Goal: Complete application form

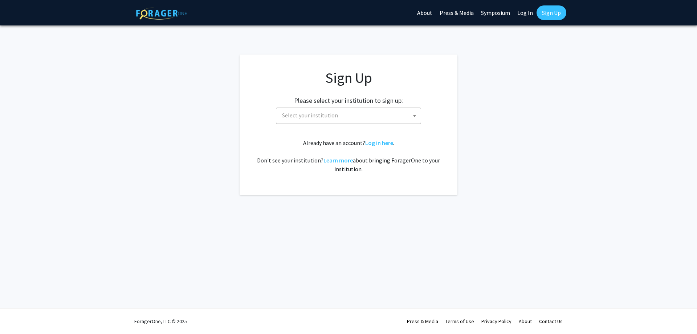
click at [342, 117] on span "Select your institution" at bounding box center [350, 115] width 142 height 15
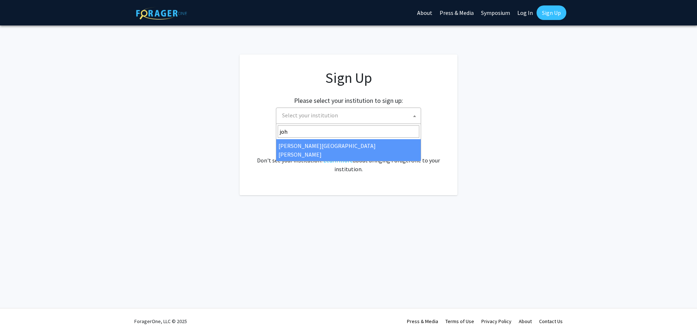
type input "joh"
select select "1"
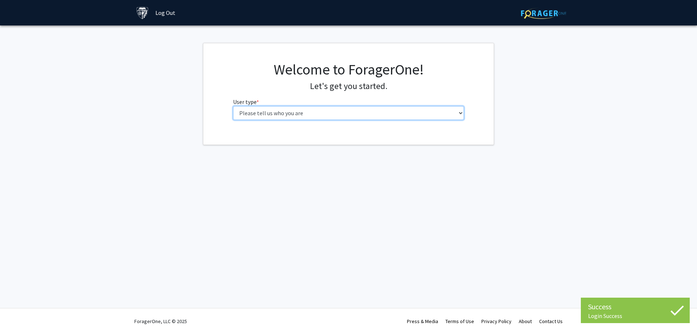
click at [307, 112] on select "Please tell us who you are Undergraduate Student Master's Student Doctoral Cand…" at bounding box center [348, 113] width 231 height 14
select select "2: masters"
click at [233, 106] on select "Please tell us who you are Undergraduate Student Master's Student Doctoral Cand…" at bounding box center [348, 113] width 231 height 14
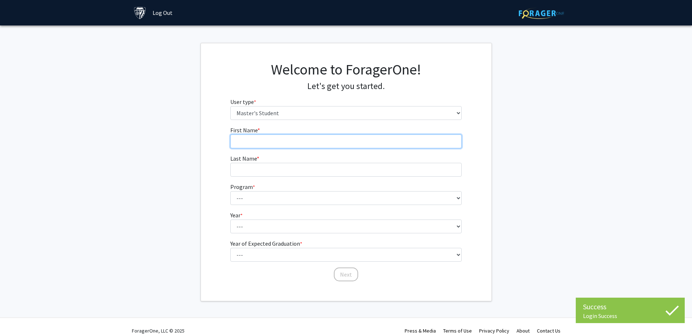
click at [266, 138] on input "First Name * required" at bounding box center [345, 141] width 231 height 14
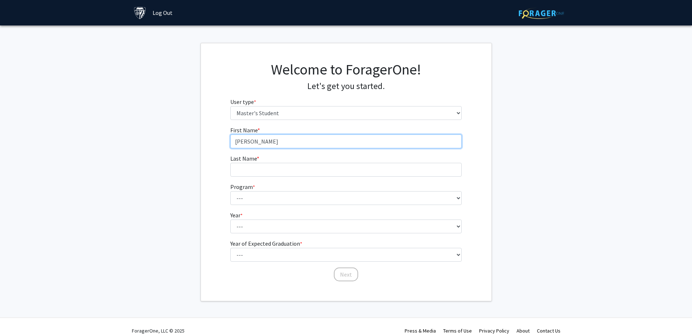
type input "[PERSON_NAME]"
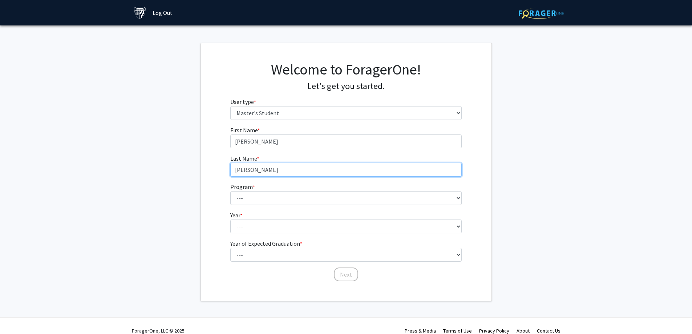
type input "[PERSON_NAME]"
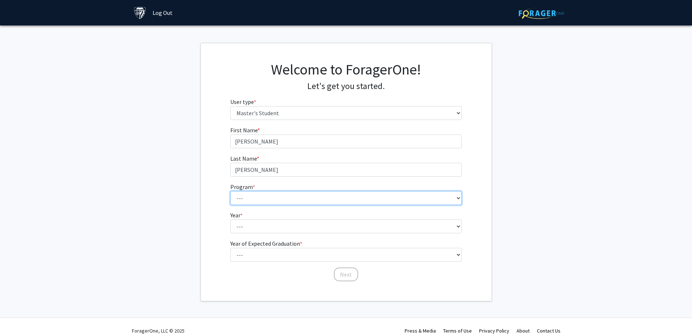
click at [301, 200] on select "--- Anatomy Education Applied and Computational Mathematics Applied Biomedical …" at bounding box center [345, 198] width 231 height 14
select select "46: 35"
click at [230, 191] on select "--- Anatomy Education Applied and Computational Mathematics Applied Biomedical …" at bounding box center [345, 198] width 231 height 14
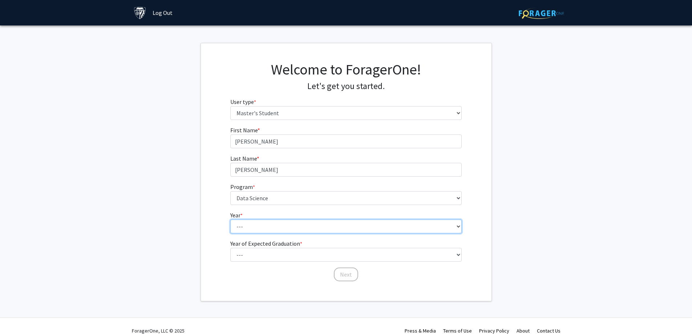
click at [270, 227] on select "--- First Year Second Year" at bounding box center [345, 226] width 231 height 14
click at [230, 219] on select "--- First Year Second Year" at bounding box center [345, 226] width 231 height 14
click at [256, 223] on select "--- First Year Second Year" at bounding box center [345, 226] width 231 height 14
select select "2: second_year"
click at [230, 219] on select "--- First Year Second Year" at bounding box center [345, 226] width 231 height 14
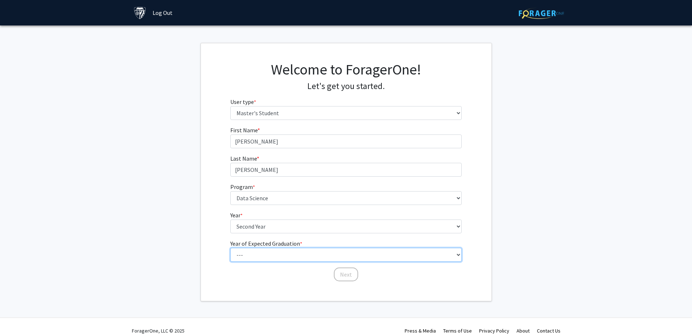
click at [261, 253] on select "--- 2025 2026 2027 2028 2029 2030 2031 2032 2033 2034" at bounding box center [345, 255] width 231 height 14
click at [183, 157] on fg-get-started "Welcome to ForagerOne! Let's get you started. User type * required Please tell …" at bounding box center [346, 172] width 692 height 258
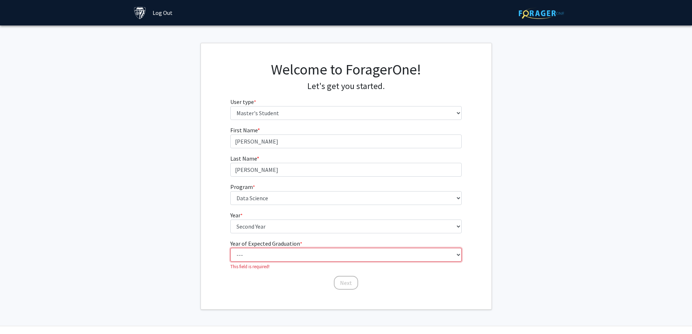
click at [258, 254] on select "--- 2025 2026 2027 2028 2029 2030 2031 2032 2033 2034" at bounding box center [345, 255] width 231 height 14
select select "2: 2026"
click at [230, 248] on select "--- 2025 2026 2027 2028 2029 2030 2031 2032 2033 2034" at bounding box center [345, 255] width 231 height 14
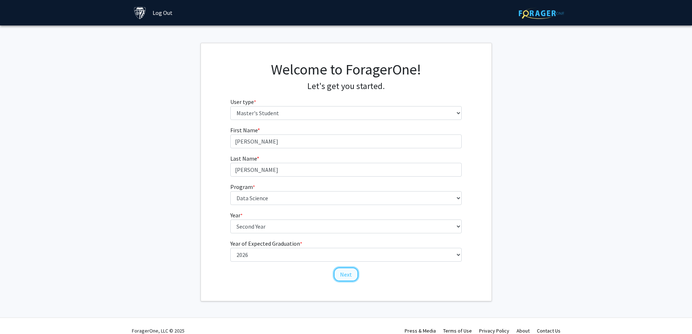
click at [345, 273] on button "Next" at bounding box center [346, 274] width 24 height 14
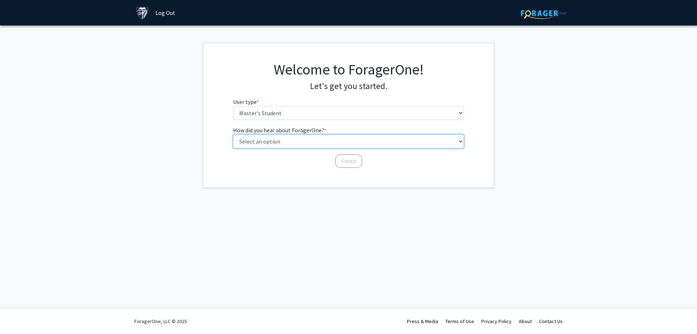
click at [272, 141] on select "Select an option Peer/student recommendation Faculty/staff recommendation Unive…" at bounding box center [348, 141] width 231 height 14
select select "3: university_website"
click at [233, 134] on select "Select an option Peer/student recommendation Faculty/staff recommendation Unive…" at bounding box center [348, 141] width 231 height 14
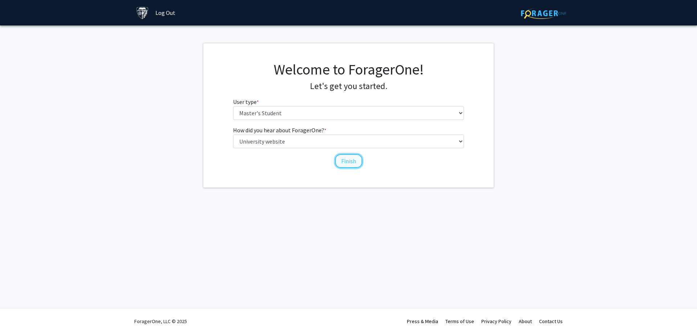
click at [348, 164] on button "Finish" at bounding box center [348, 161] width 27 height 14
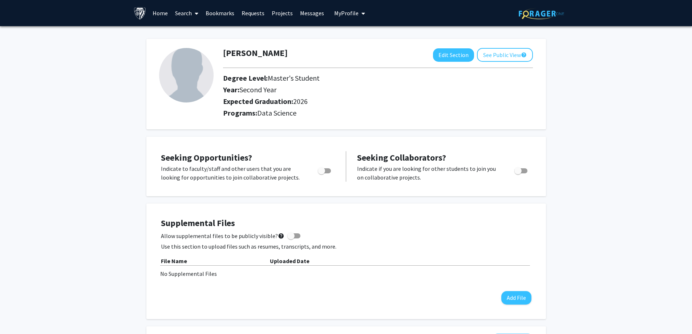
click at [325, 170] on span "Toggle" at bounding box center [324, 170] width 13 height 5
click at [321, 173] on input "Are you actively seeking opportunities?" at bounding box center [321, 173] width 0 height 0
checkbox input "true"
click at [159, 15] on link "Home" at bounding box center [160, 12] width 23 height 25
